Goal: Transaction & Acquisition: Obtain resource

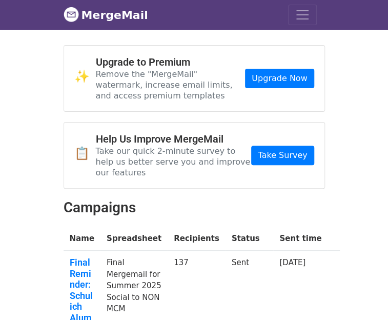
click at [0, 0] on span "[EMAIL_ADDRESS][DOMAIN_NAME]" at bounding box center [0, 0] width 0 height 0
click at [0, 0] on link "Account" at bounding box center [0, 0] width 0 height 0
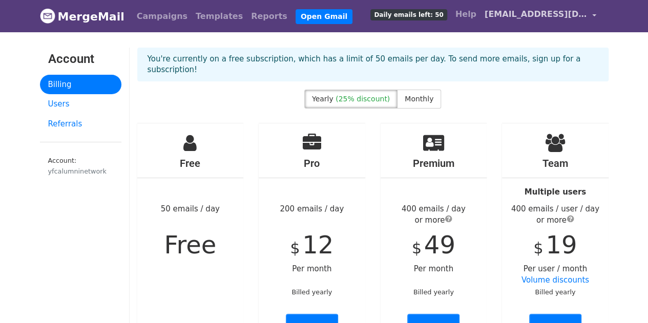
click at [387, 16] on link "[EMAIL_ADDRESS][DOMAIN_NAME]" at bounding box center [540, 16] width 120 height 24
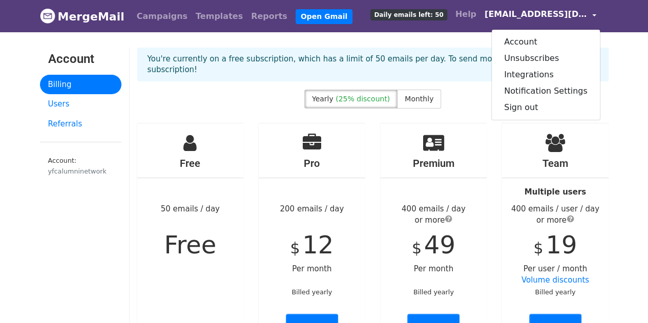
click at [77, 16] on link "MergeMail" at bounding box center [82, 17] width 85 height 22
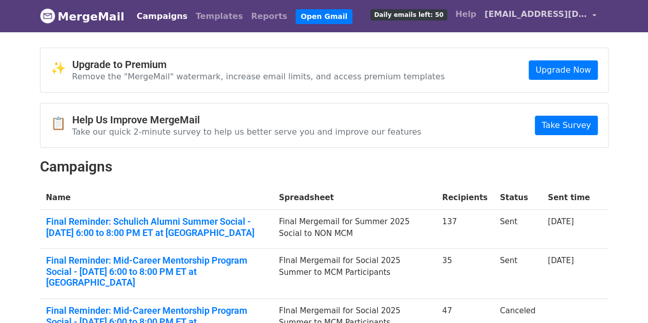
click at [540, 13] on span "[EMAIL_ADDRESS][DOMAIN_NAME]" at bounding box center [536, 14] width 102 height 12
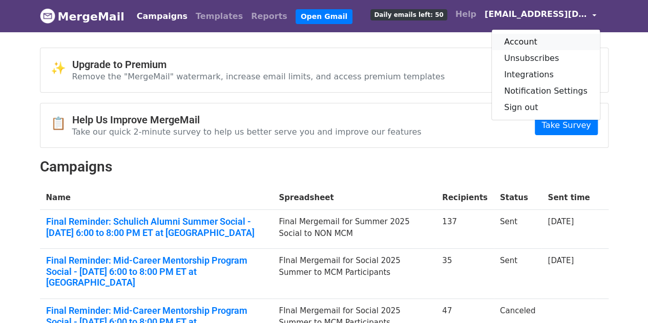
click at [526, 37] on link "Account" at bounding box center [546, 42] width 108 height 16
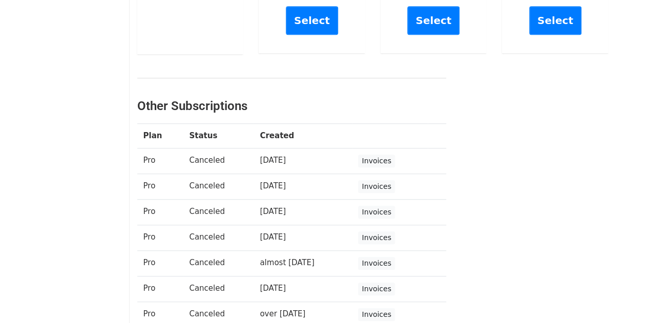
scroll to position [304, 0]
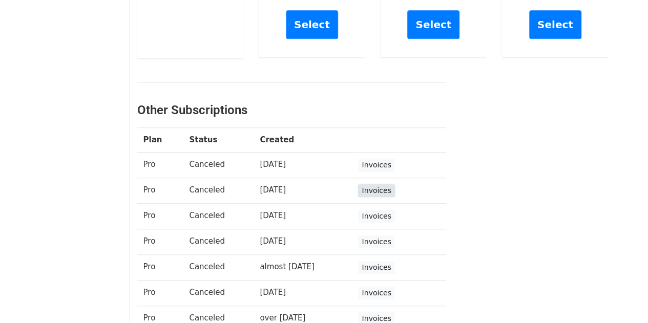
click at [376, 184] on link "Invoices" at bounding box center [376, 190] width 36 height 13
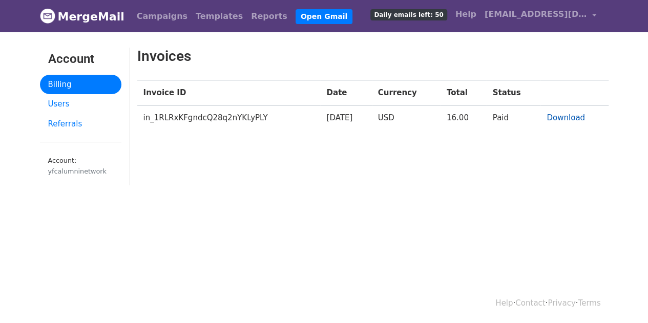
click at [576, 115] on link "Download" at bounding box center [566, 117] width 38 height 9
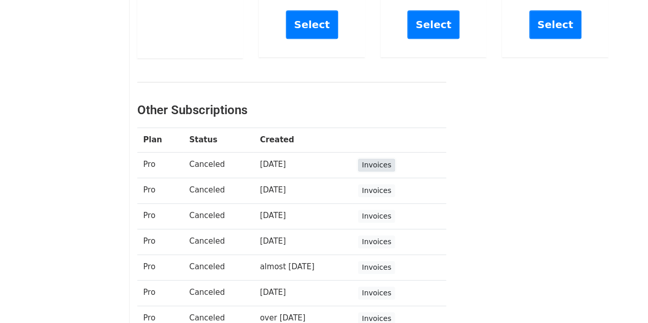
click at [374, 159] on link "Invoices" at bounding box center [376, 165] width 36 height 13
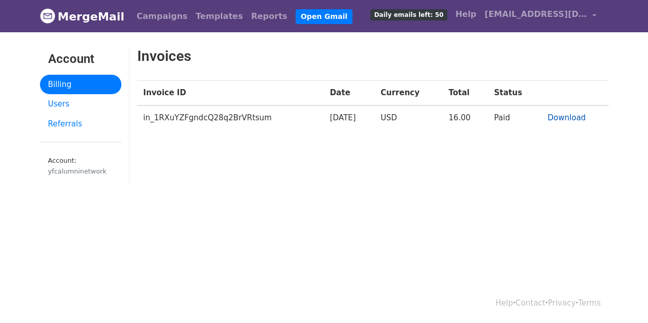
click at [563, 118] on link "Download" at bounding box center [567, 117] width 38 height 9
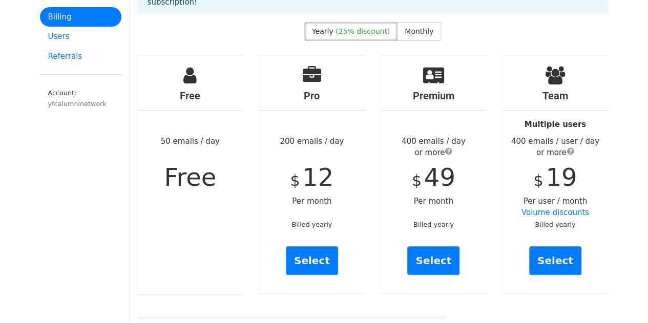
scroll to position [32, 0]
